Goal: Information Seeking & Learning: Compare options

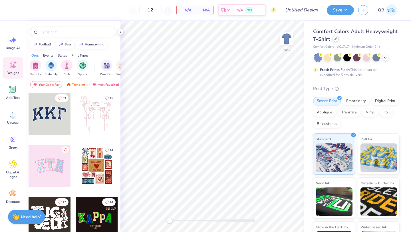
click at [337, 40] on div at bounding box center [335, 39] width 6 height 6
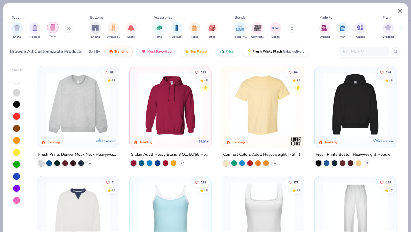
click at [52, 30] on img "filter for Tanks" at bounding box center [53, 27] width 6 height 7
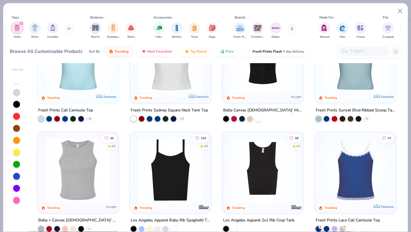
scroll to position [43, 0]
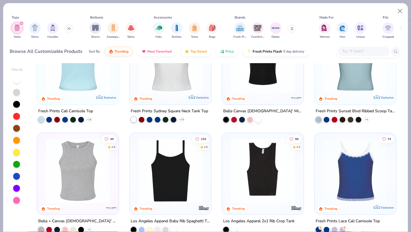
click at [76, 96] on div at bounding box center [78, 62] width 76 height 73
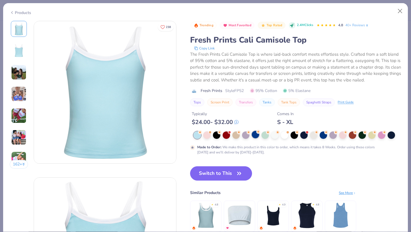
click at [254, 135] on div at bounding box center [255, 134] width 7 height 7
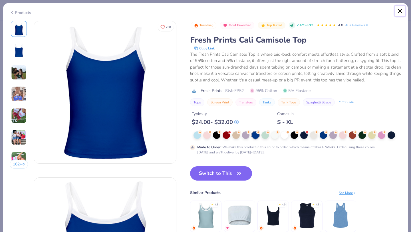
click at [400, 9] on button "Close" at bounding box center [399, 11] width 11 height 11
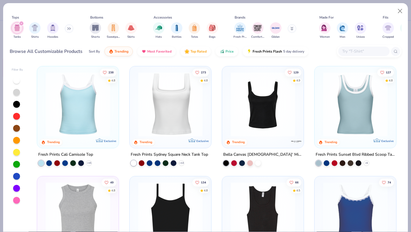
click at [153, 95] on img at bounding box center [170, 104] width 70 height 64
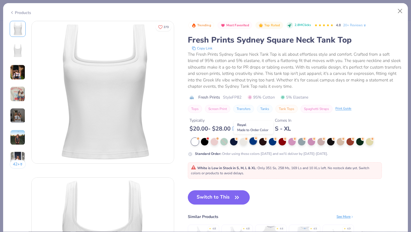
click at [253, 139] on div at bounding box center [252, 140] width 7 height 7
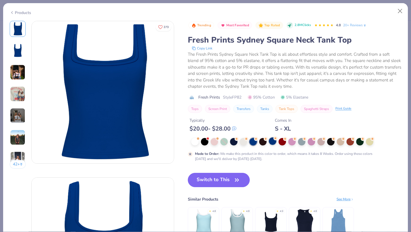
click at [273, 141] on div at bounding box center [272, 140] width 7 height 7
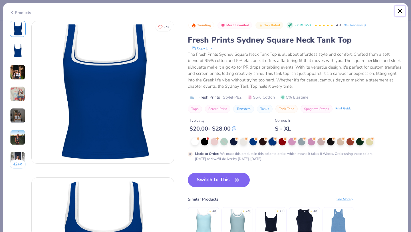
click at [400, 11] on button "Close" at bounding box center [399, 11] width 11 height 11
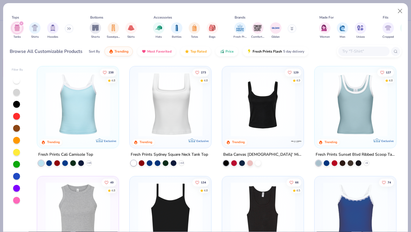
click at [259, 108] on img at bounding box center [263, 104] width 70 height 64
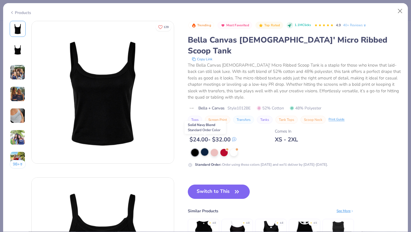
click at [205, 148] on div at bounding box center [204, 151] width 7 height 7
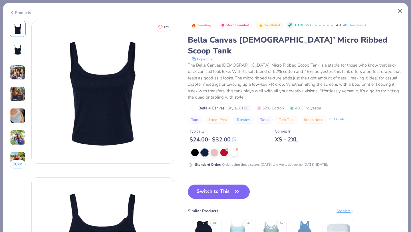
click at [19, 92] on img at bounding box center [17, 93] width 15 height 15
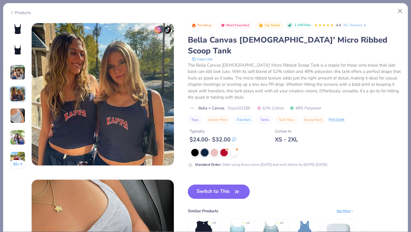
scroll to position [469, 0]
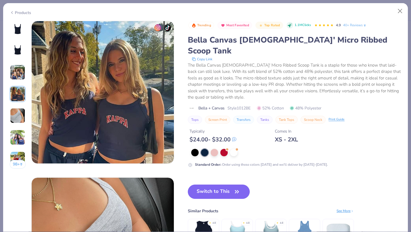
click at [236, 219] on img at bounding box center [237, 232] width 27 height 27
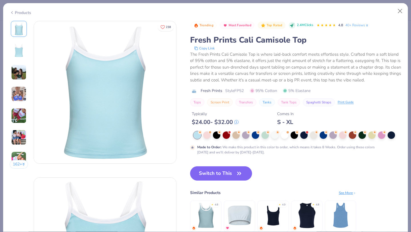
click at [13, 94] on img at bounding box center [18, 93] width 15 height 15
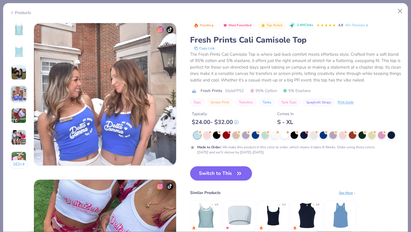
scroll to position [469, 0]
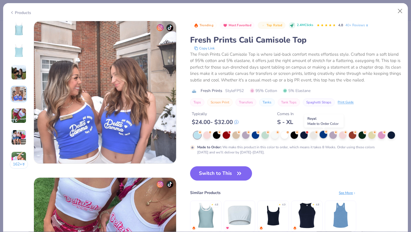
click at [324, 138] on div at bounding box center [322, 134] width 7 height 7
click at [286, 134] on div at bounding box center [284, 134] width 7 height 7
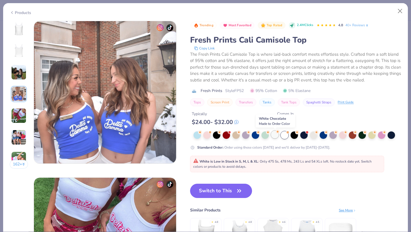
click at [273, 136] on div at bounding box center [274, 134] width 7 height 7
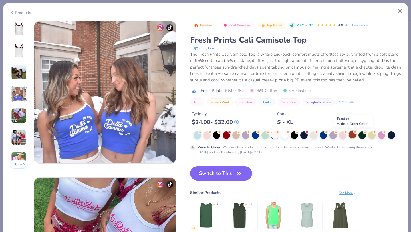
click at [353, 135] on div at bounding box center [352, 134] width 7 height 7
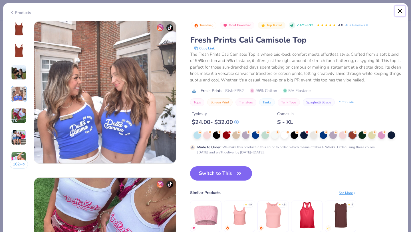
click at [398, 9] on button "Close" at bounding box center [399, 11] width 11 height 11
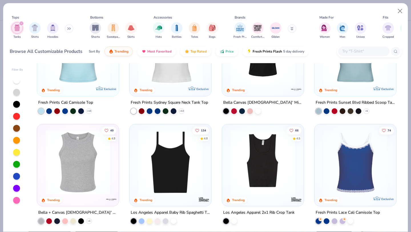
scroll to position [63, 0]
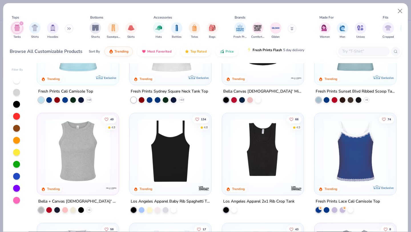
click at [266, 48] on button "Fresh Prints Flash 5 day delivery" at bounding box center [275, 50] width 66 height 10
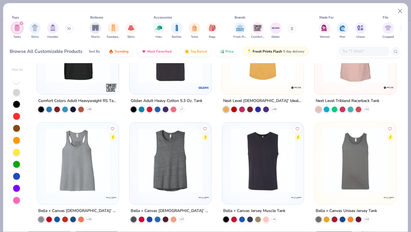
scroll to position [0, 0]
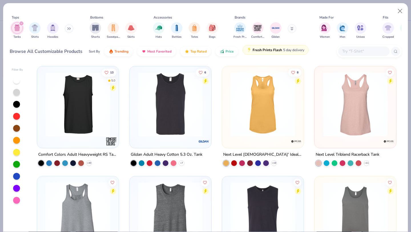
click at [262, 51] on span "Fresh Prints Flash" at bounding box center [266, 50] width 29 height 5
click at [247, 52] on img "button" at bounding box center [249, 50] width 5 height 5
click at [253, 50] on span "Fresh Prints Flash" at bounding box center [266, 50] width 29 height 5
click at [268, 48] on span "Fresh Prints Flash" at bounding box center [266, 50] width 29 height 5
click at [399, 9] on button "Close" at bounding box center [399, 11] width 11 height 11
